Goal: Task Accomplishment & Management: Manage account settings

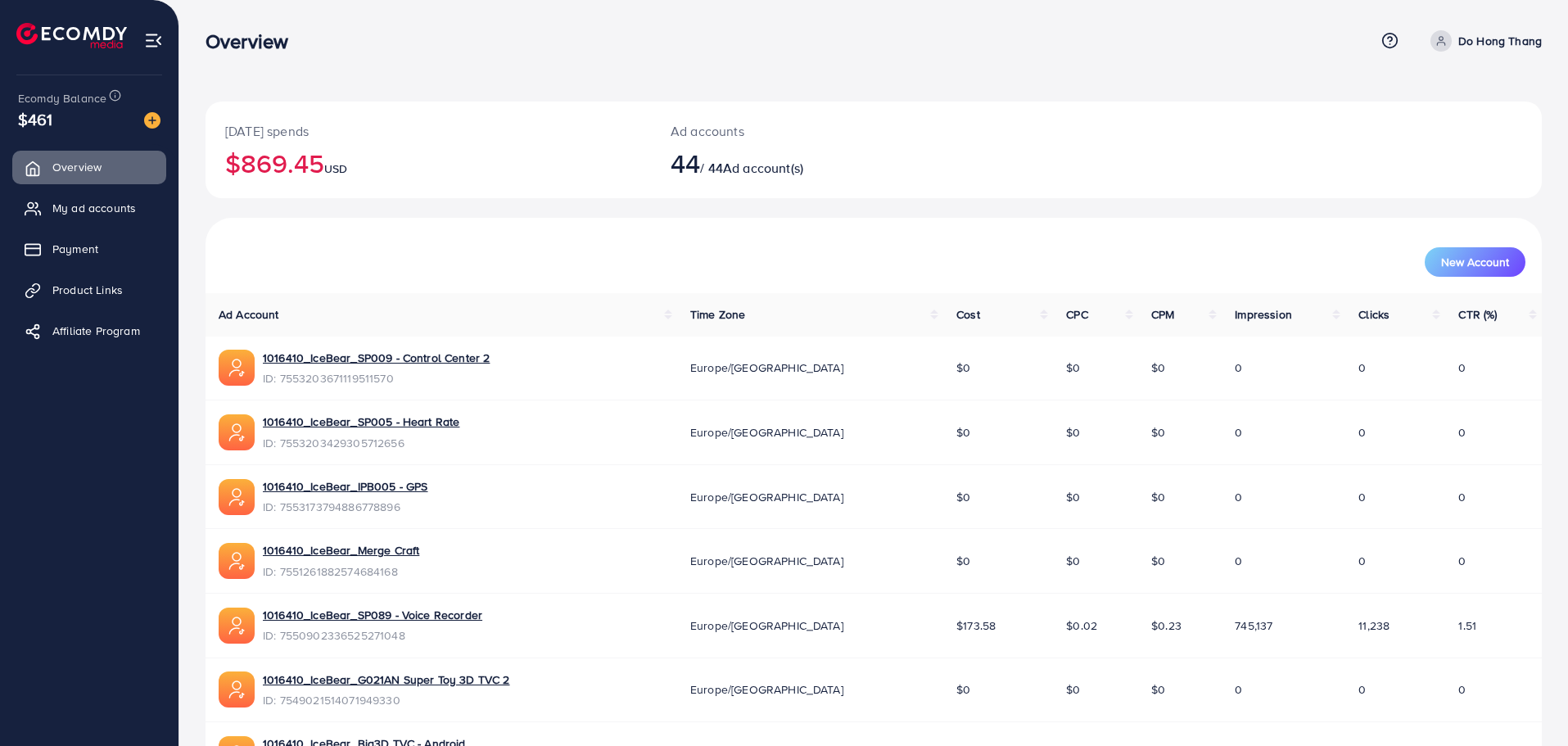
scroll to position [316, 0]
click at [48, 248] on link "Payment" at bounding box center [89, 249] width 154 height 32
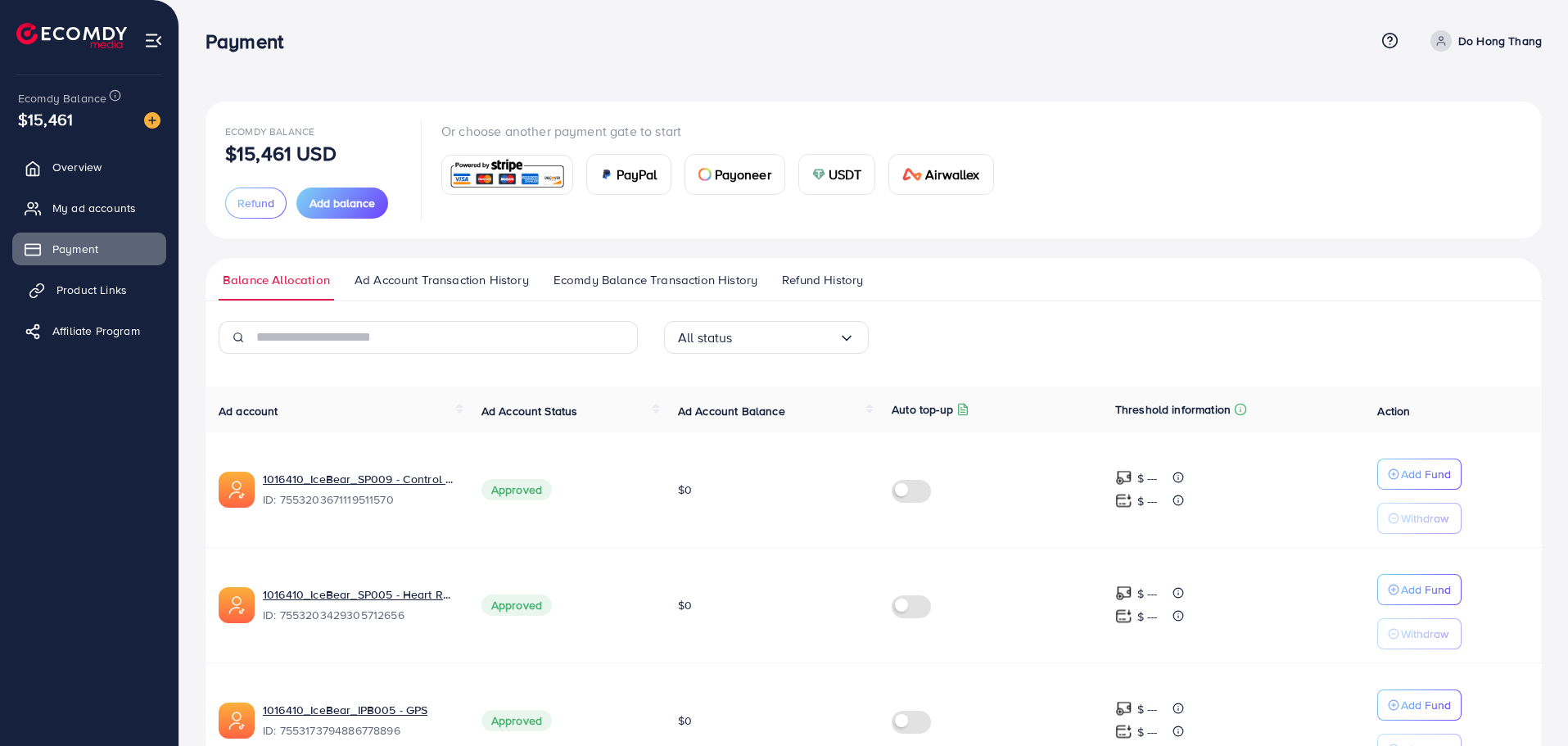
click at [86, 292] on span "Product Links" at bounding box center [91, 289] width 70 height 16
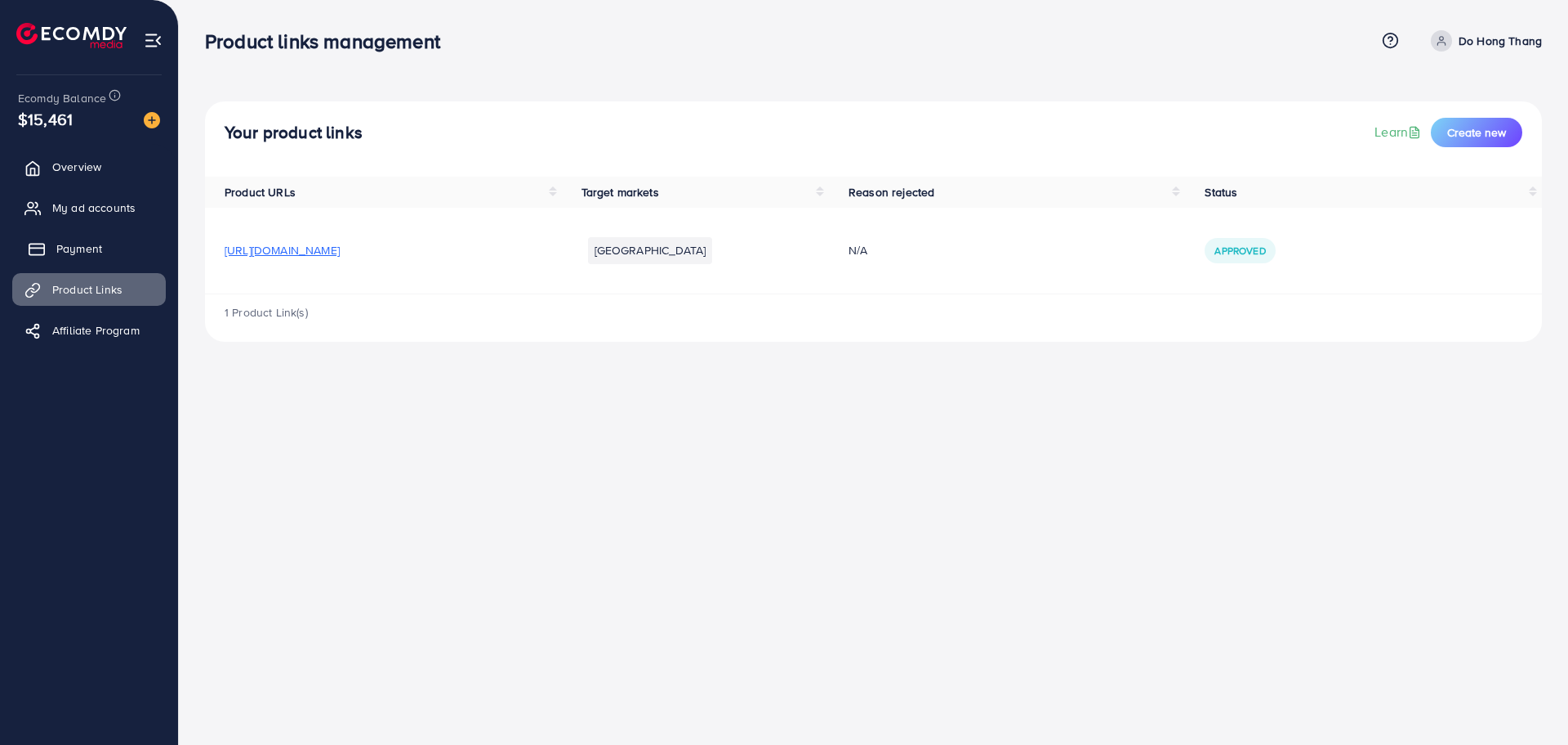
click at [83, 243] on span "Payment" at bounding box center [79, 248] width 46 height 16
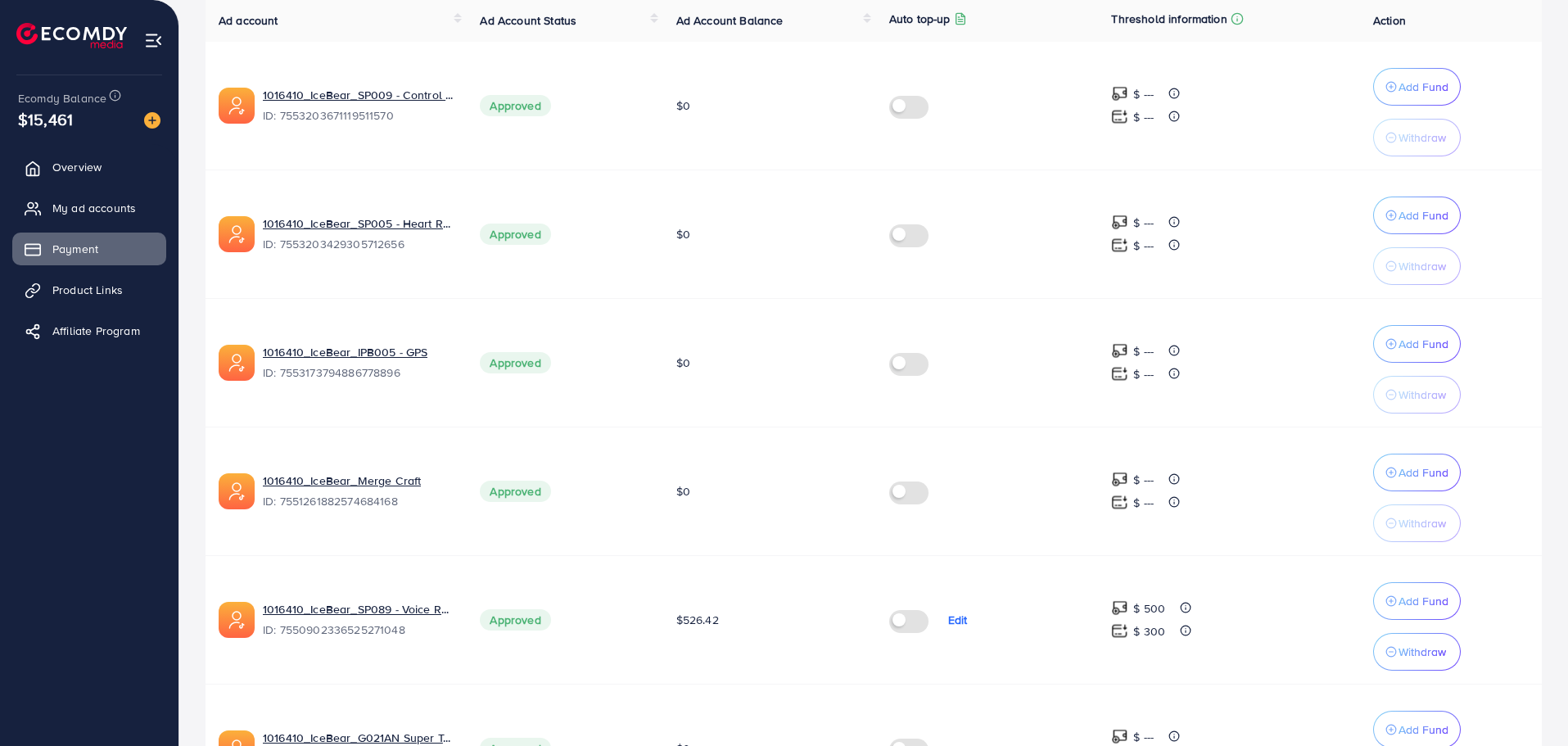
scroll to position [410, 0]
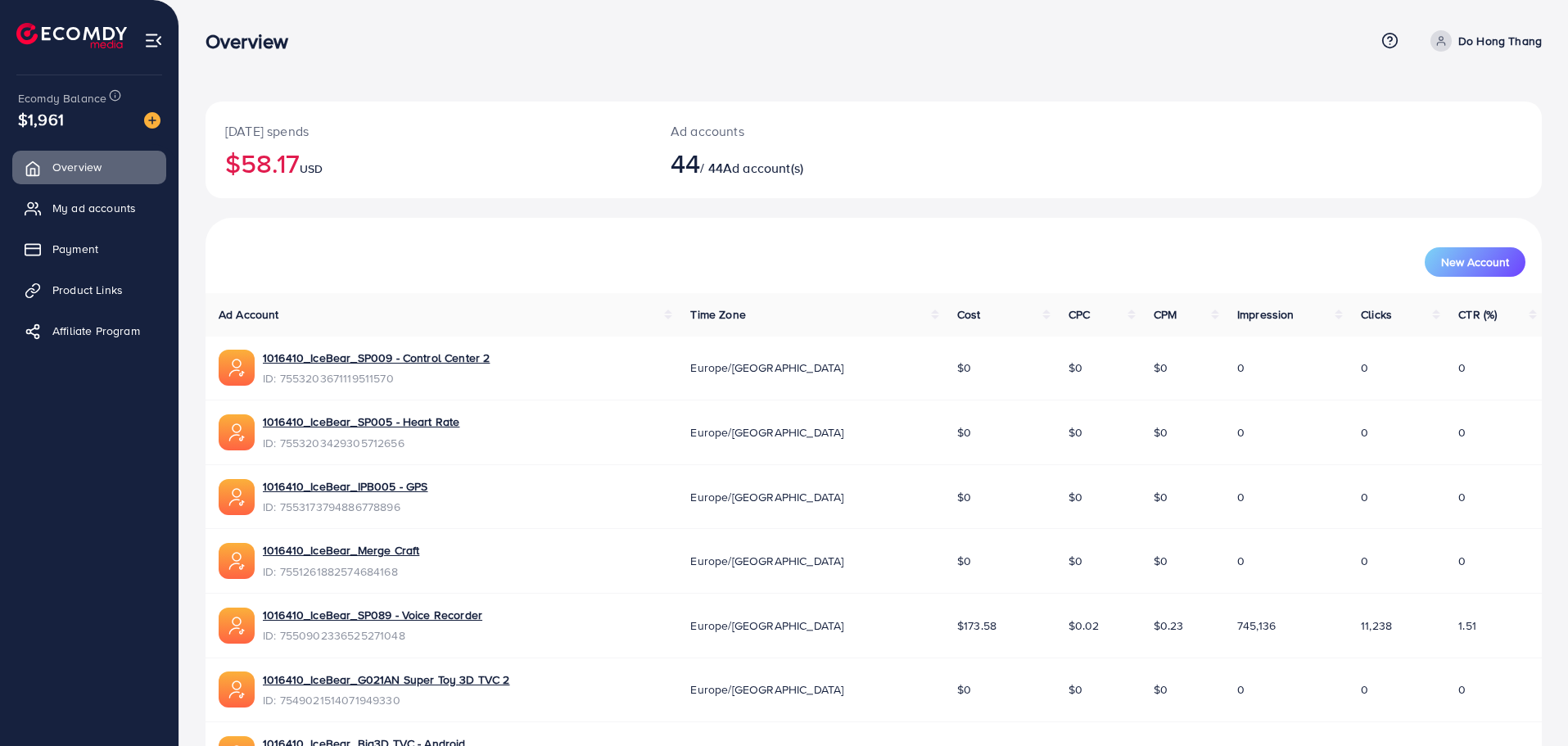
click at [1218, 161] on div "[DATE] spends $58.17 USD Ad accounts 44 / 44 Ad account(s)" at bounding box center [873, 150] width 1336 height 97
click at [1229, 115] on div "[DATE] spends $58.17 USD Ad accounts 44 / 44 Ad account(s)" at bounding box center [873, 150] width 1336 height 97
